Goal: Task Accomplishment & Management: Complete application form

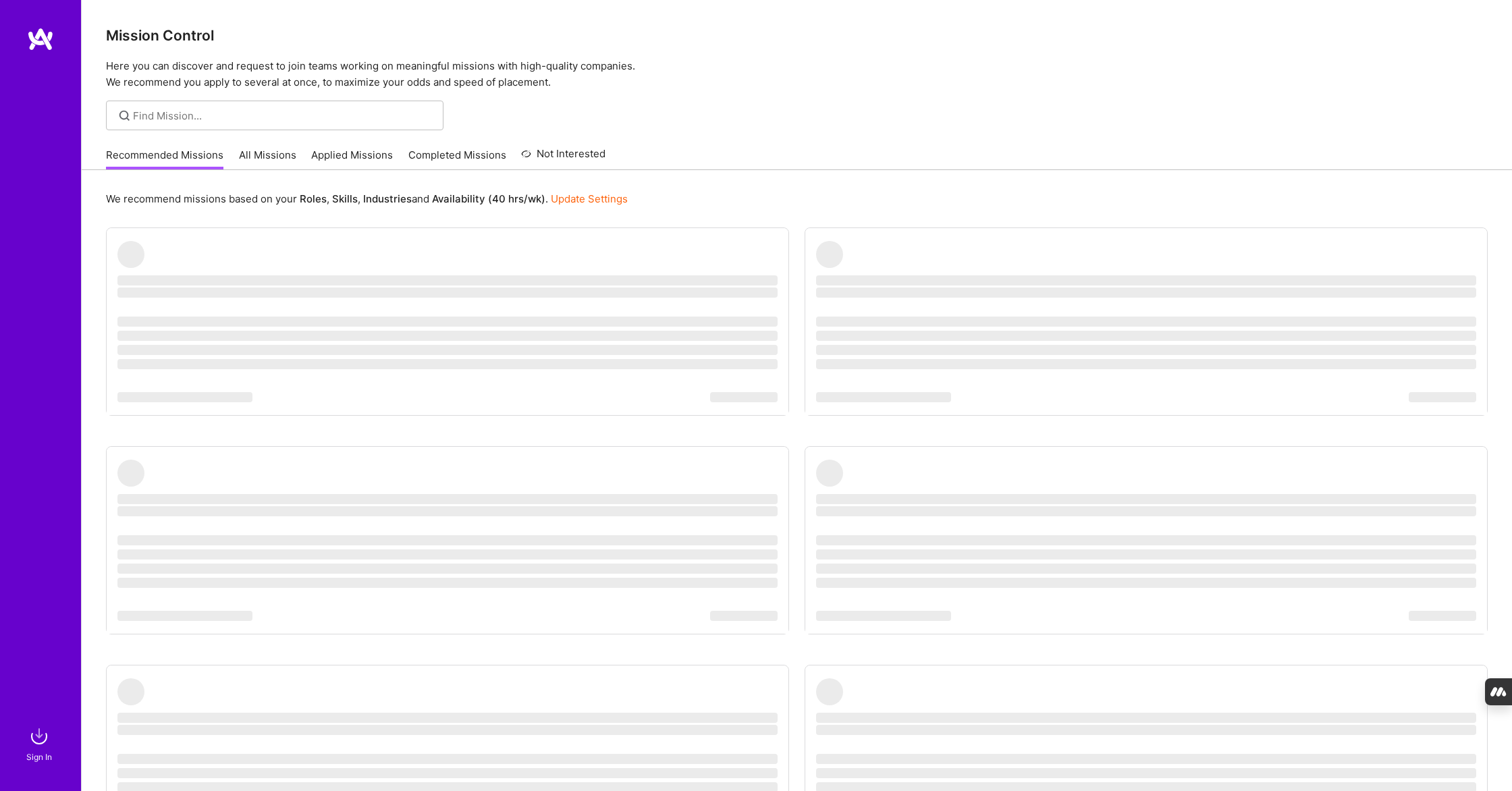
click at [721, 88] on p "Here you can discover and request to join teams working on meaningful missions …" at bounding box center [797, 74] width 1382 height 32
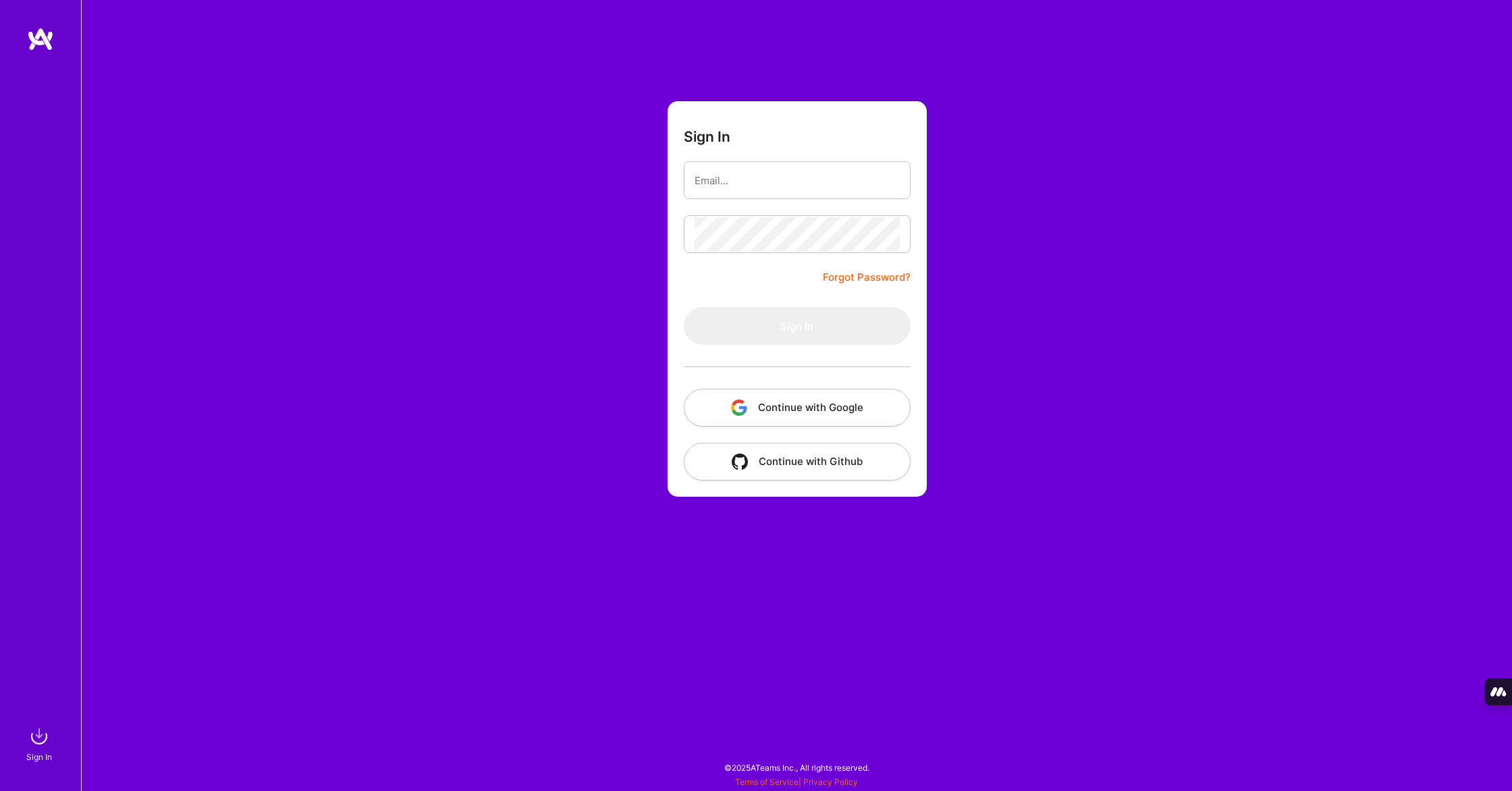
type input "[PERSON_NAME][EMAIL_ADDRESS][PERSON_NAME][DOMAIN_NAME]"
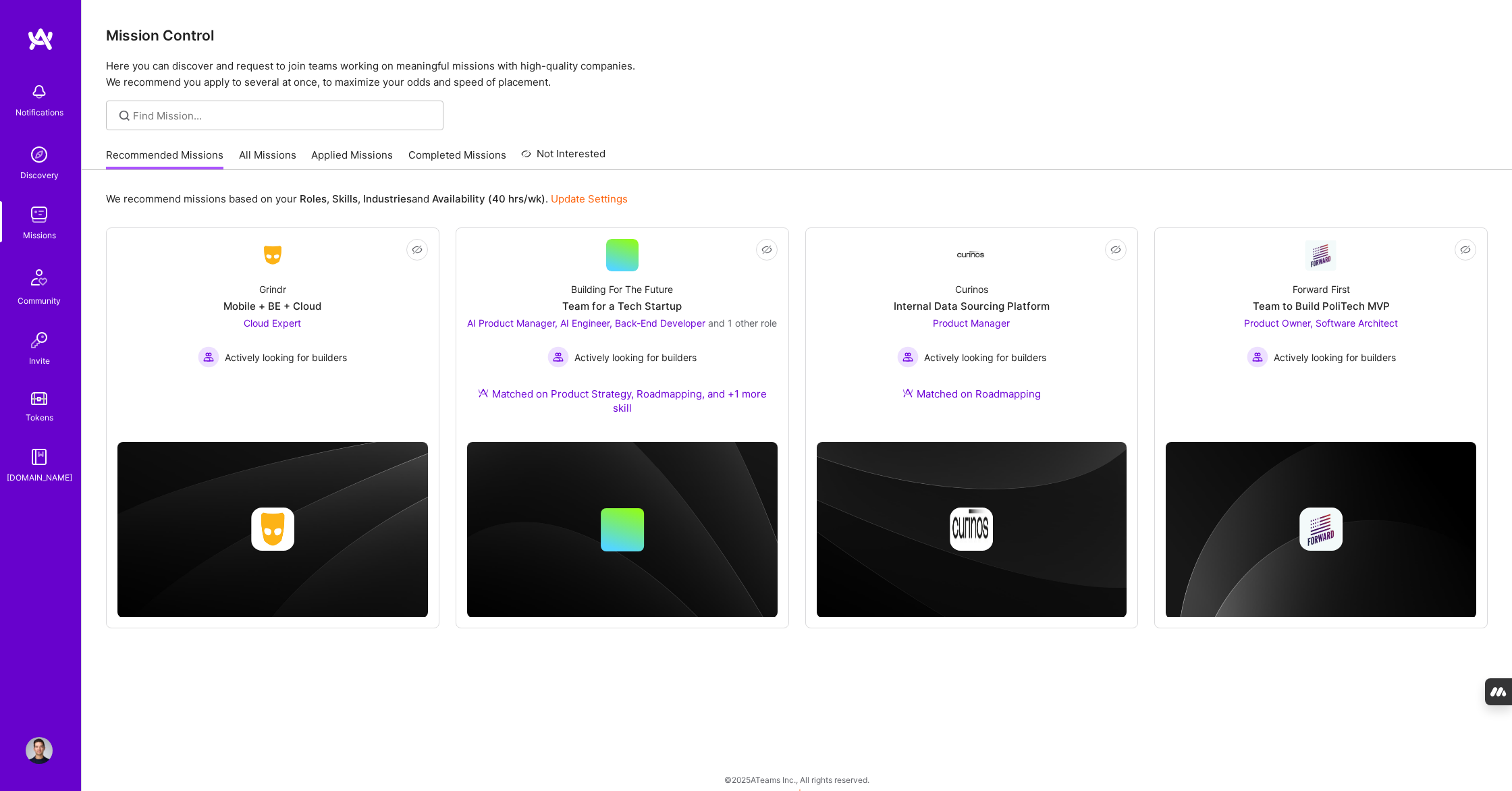
click at [366, 149] on link "Applied Missions" at bounding box center [352, 159] width 82 height 23
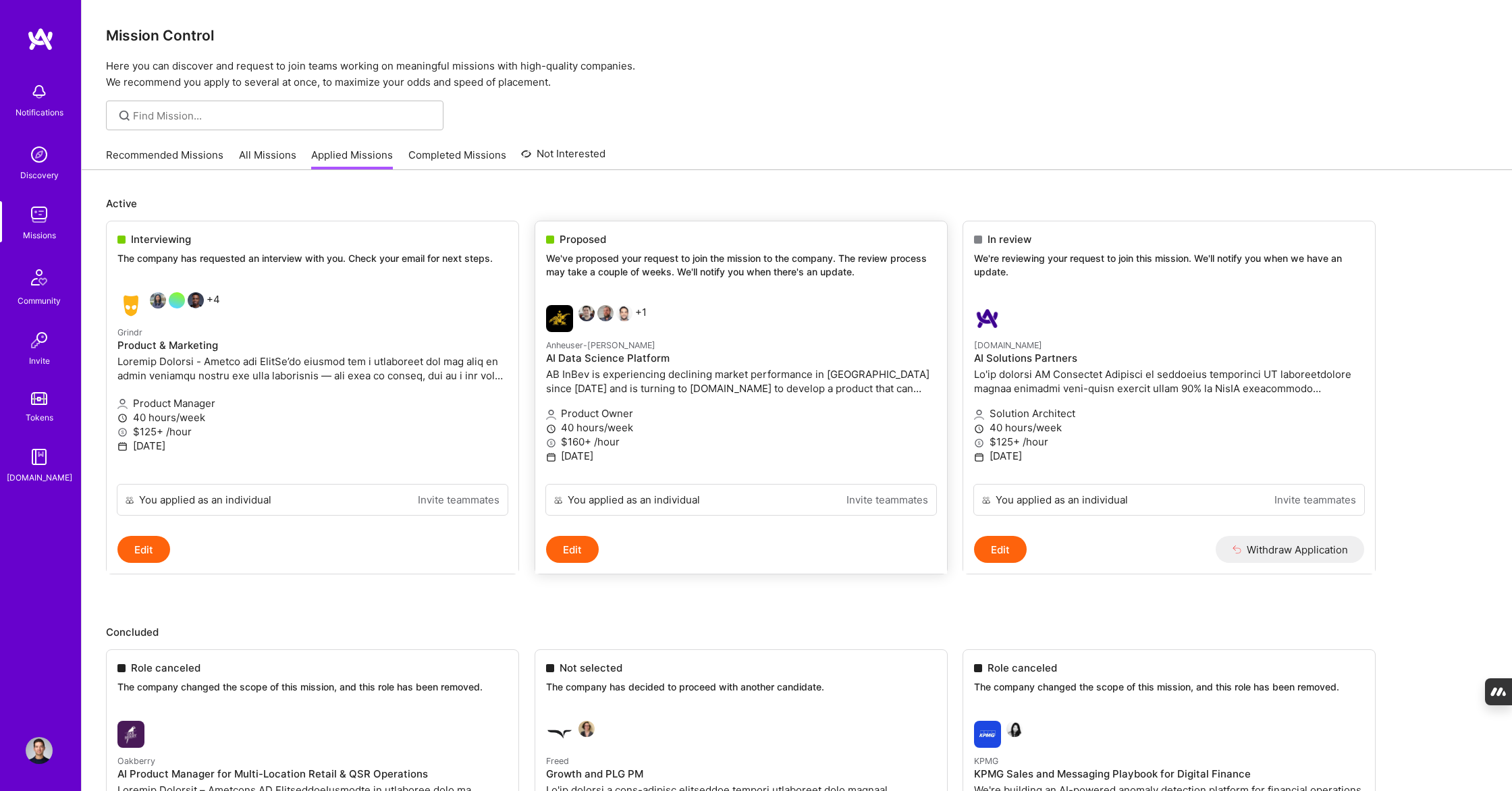
click at [657, 397] on div "Anheuser-[PERSON_NAME] Data Science Platform AB InBev is experiencing declining…" at bounding box center [741, 367] width 390 height 61
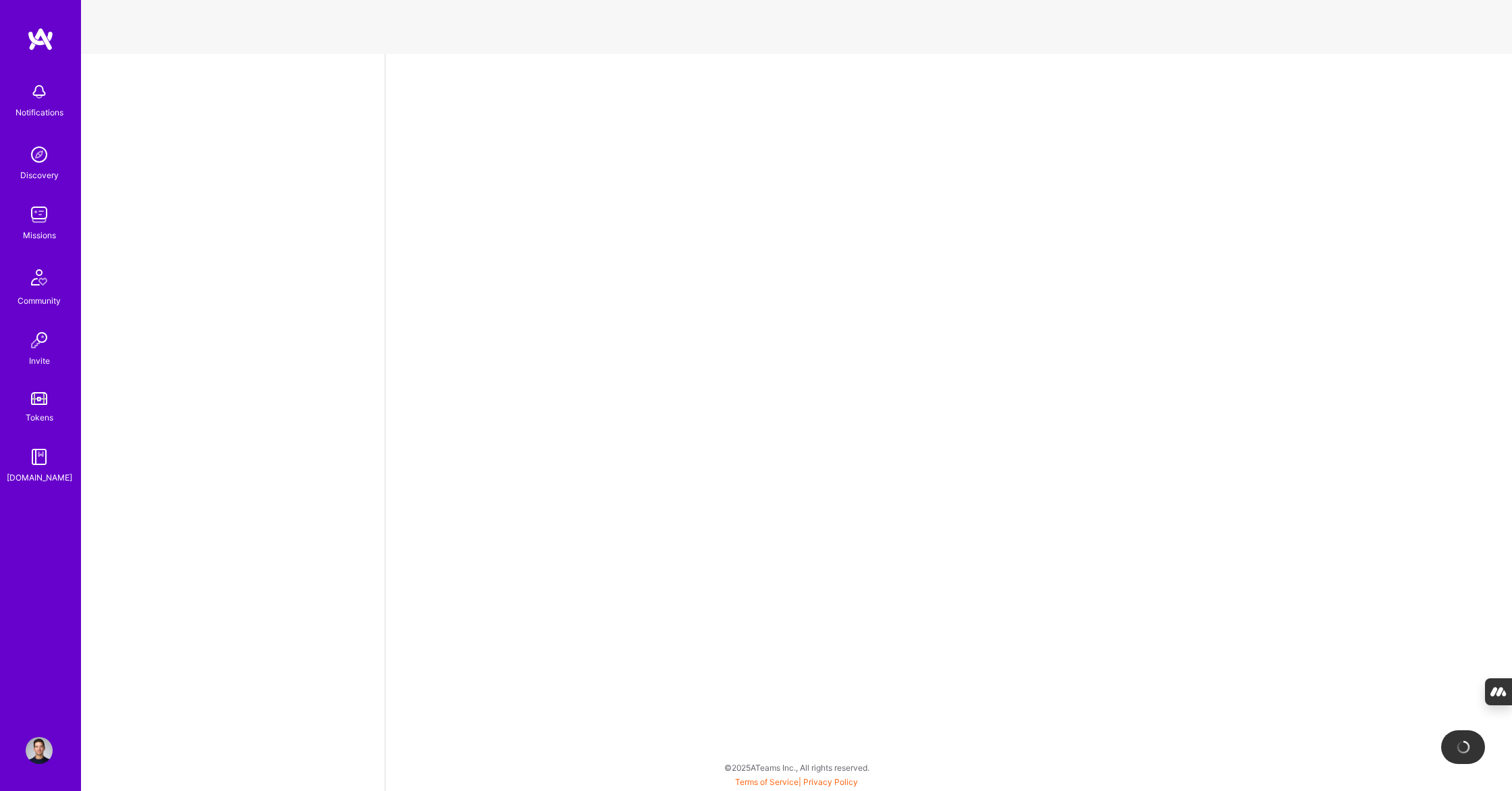
select select "CA"
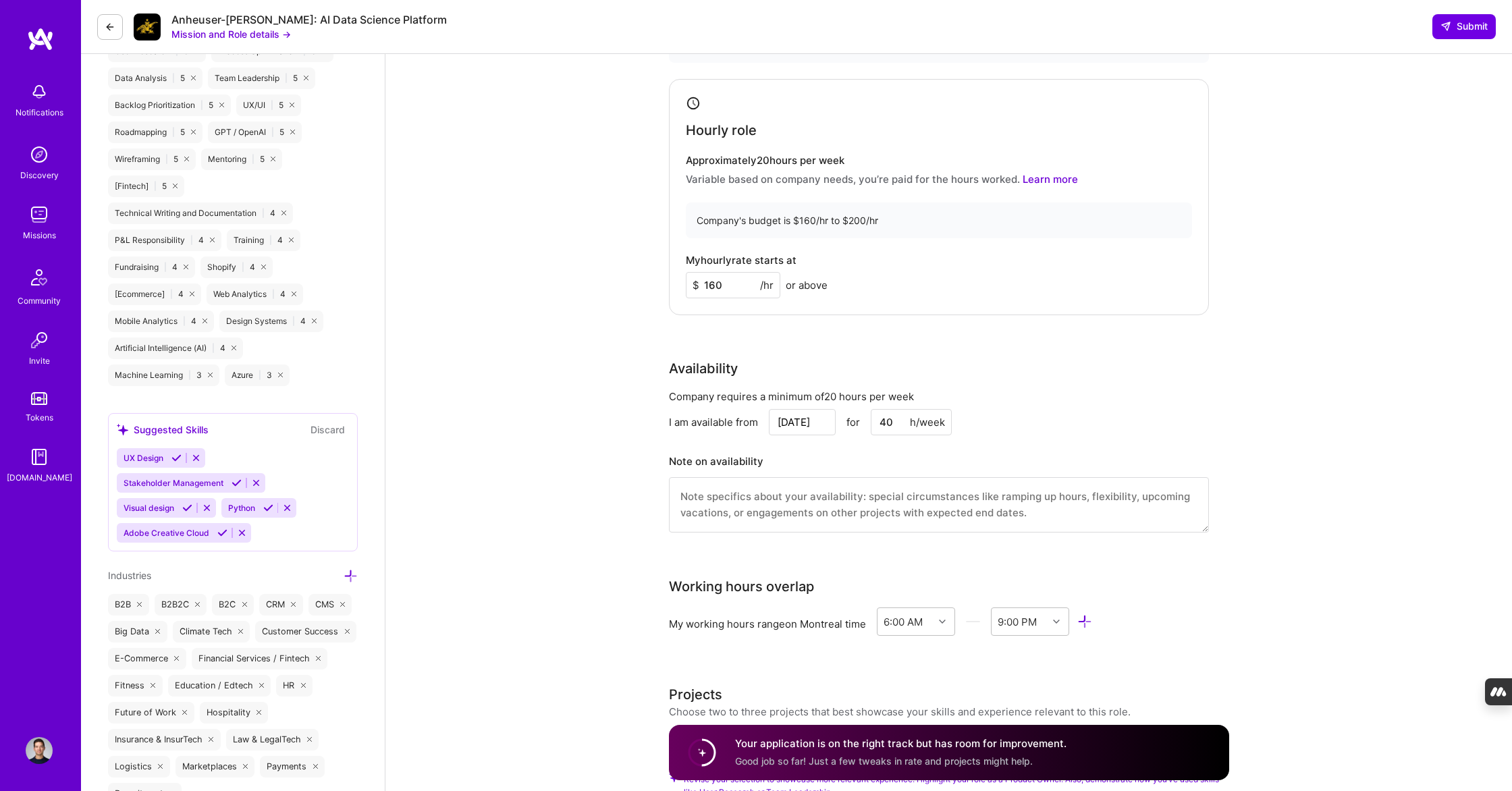
scroll to position [1164, 0]
